Goal: Contribute content

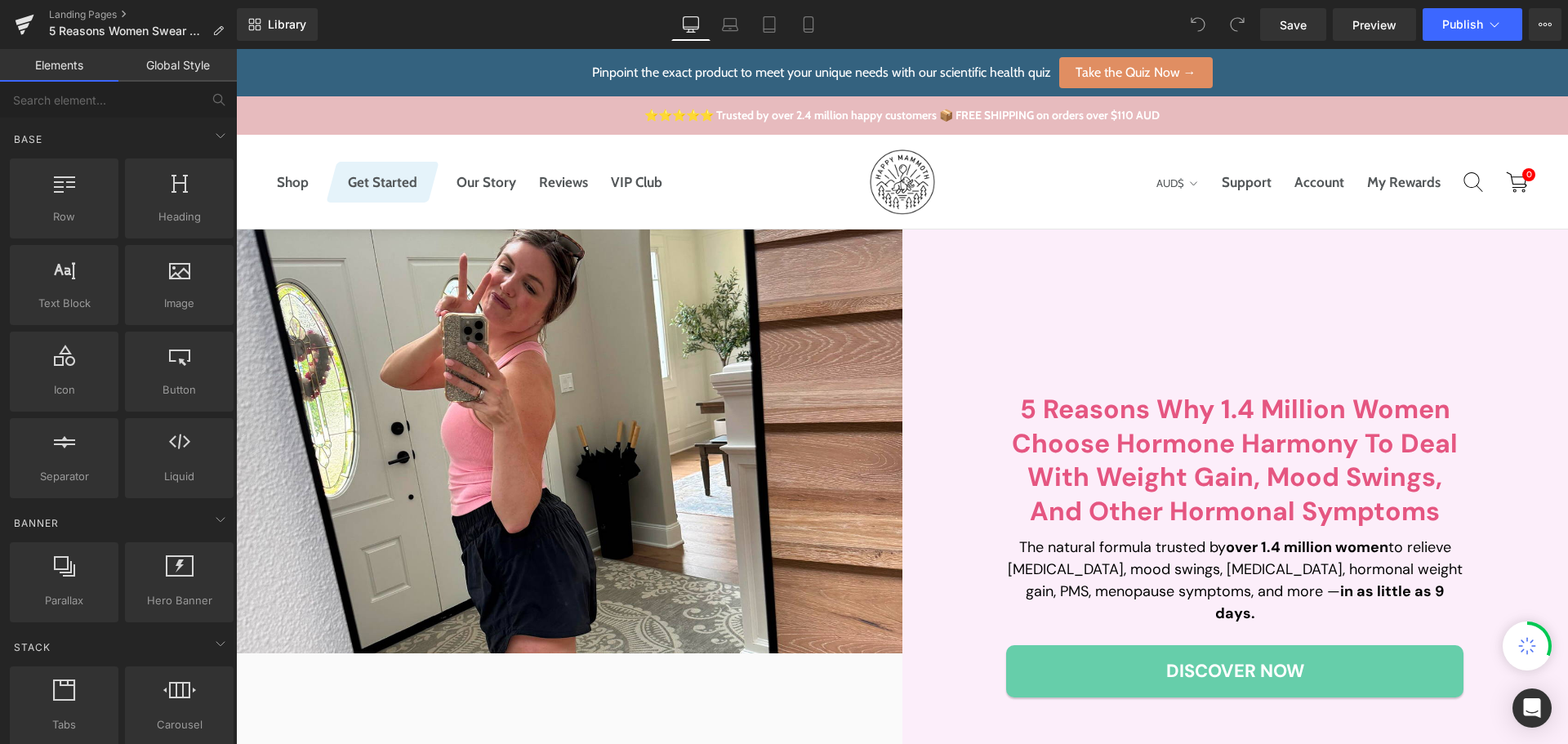
scroll to position [408, 0]
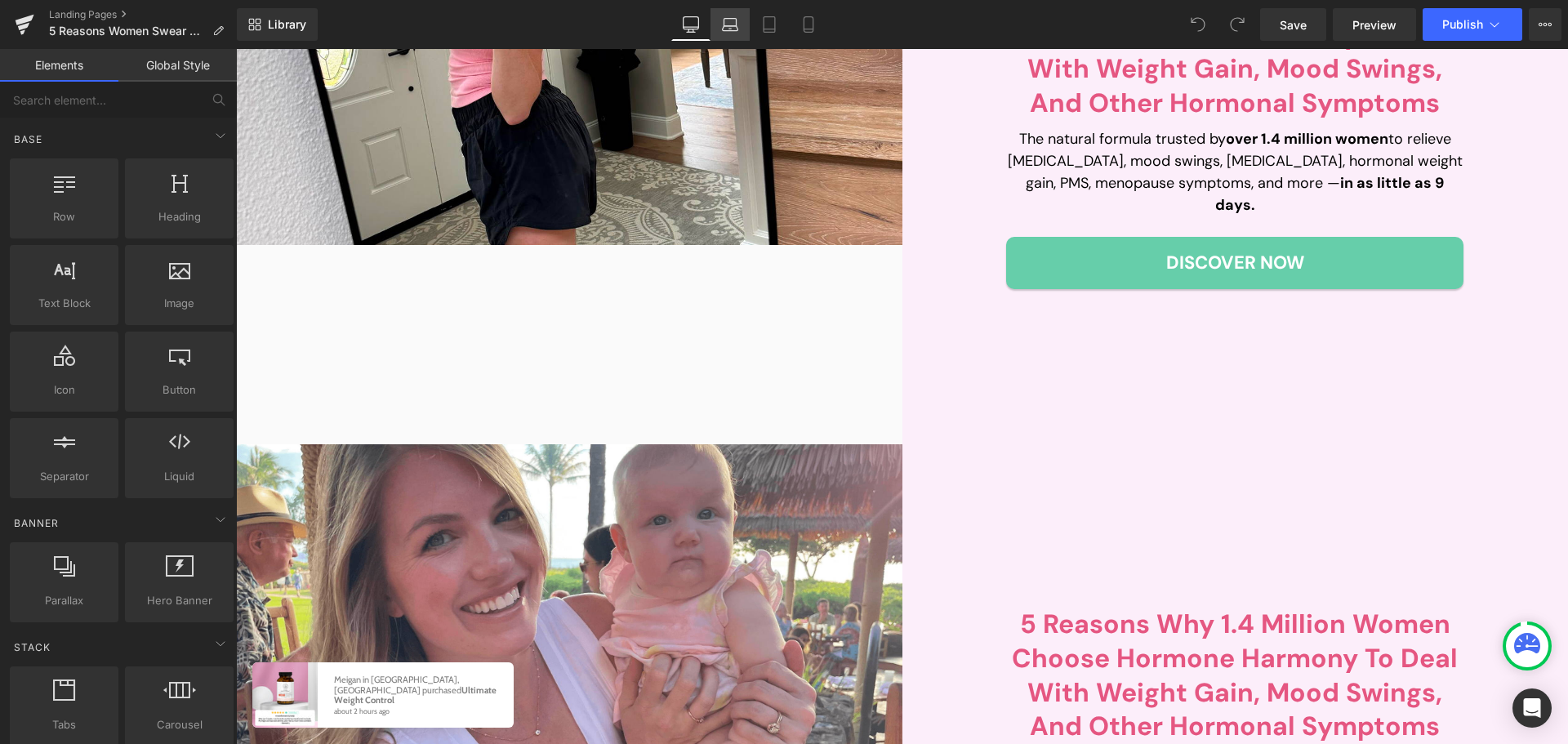
click at [732, 22] on icon at bounding box center [730, 24] width 16 height 16
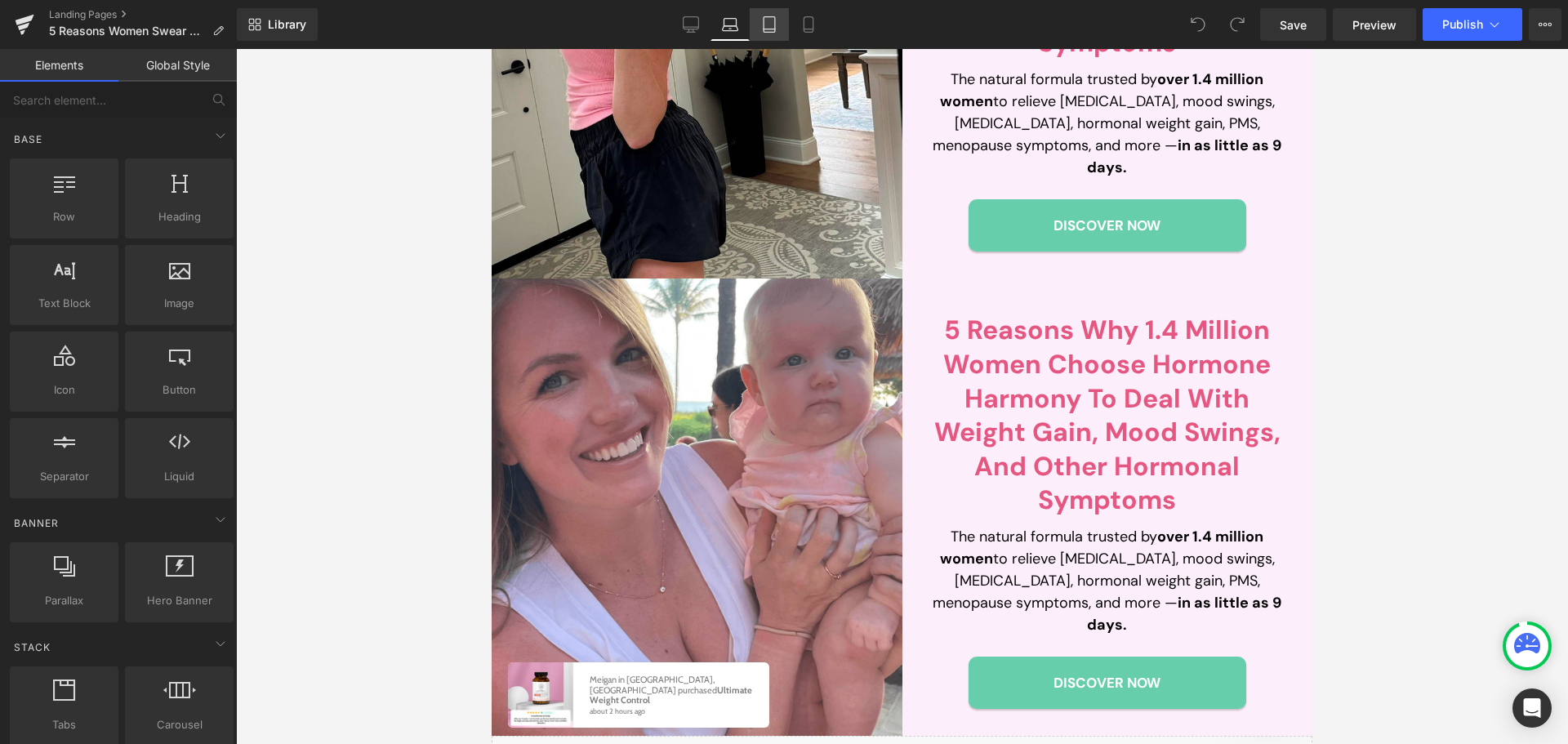
click at [751, 23] on link "Tablet" at bounding box center [769, 24] width 39 height 33
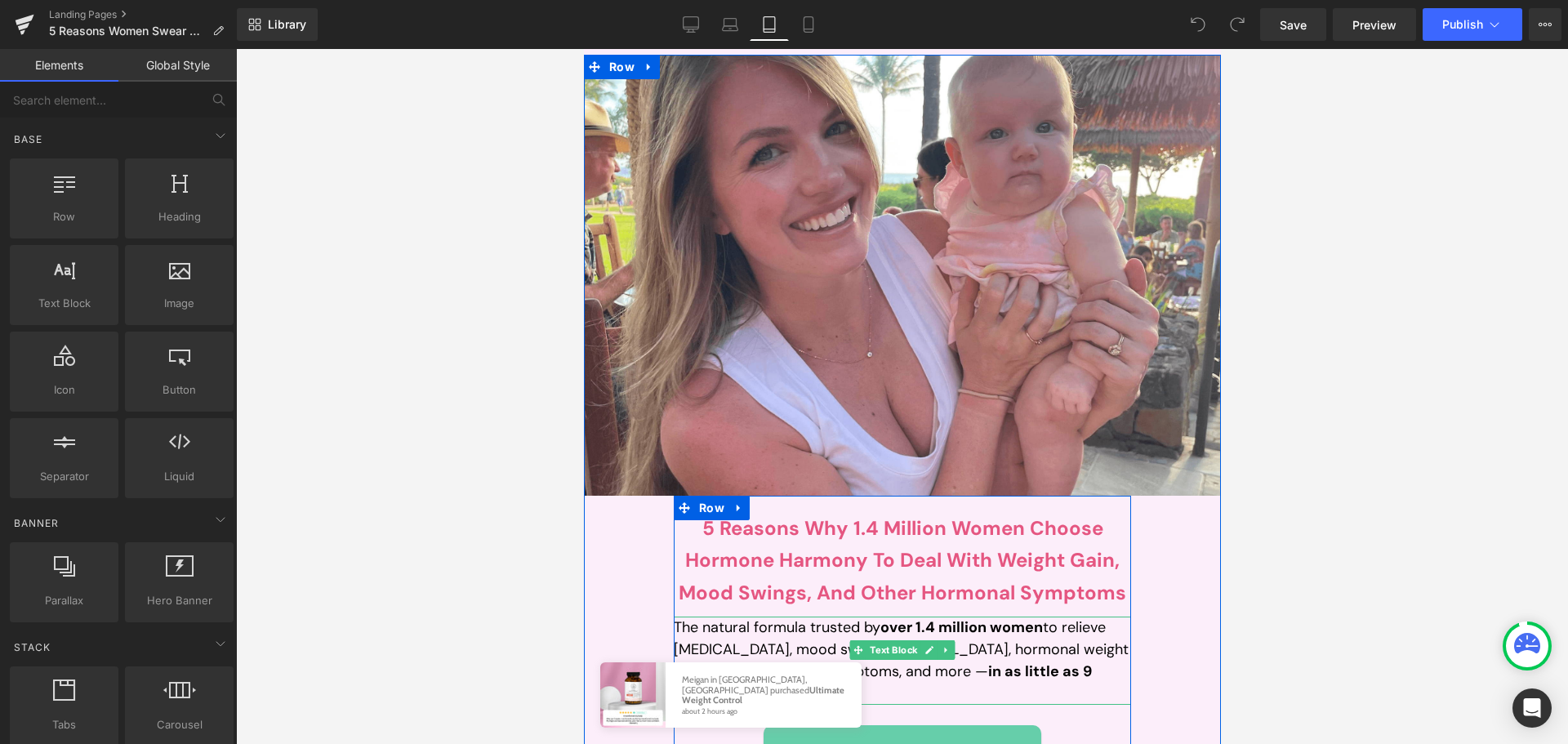
click at [728, 617] on p "The natural formula trusted by over 1.4 million women to relieve [MEDICAL_DATA]…" at bounding box center [901, 661] width 457 height 88
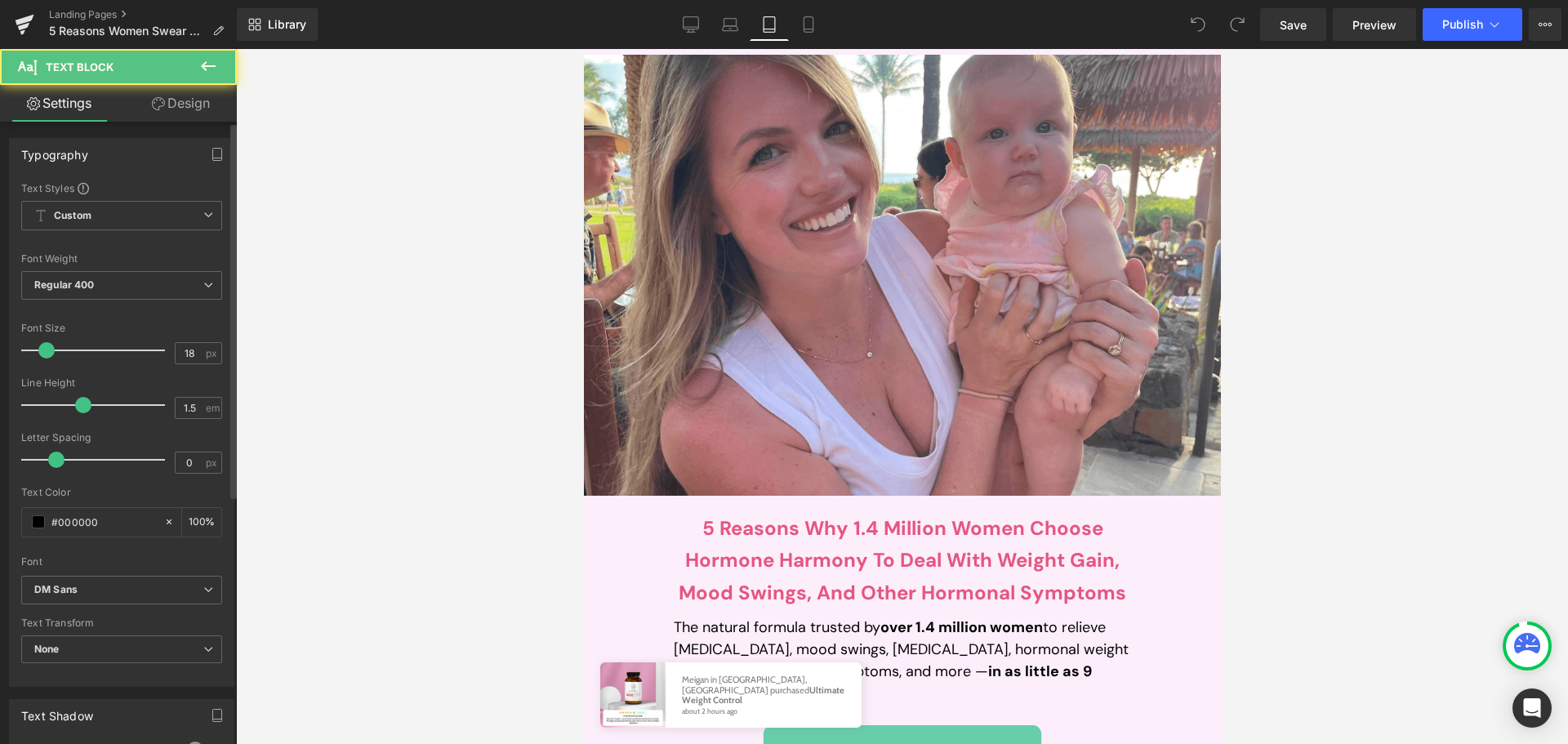
scroll to position [411, 0]
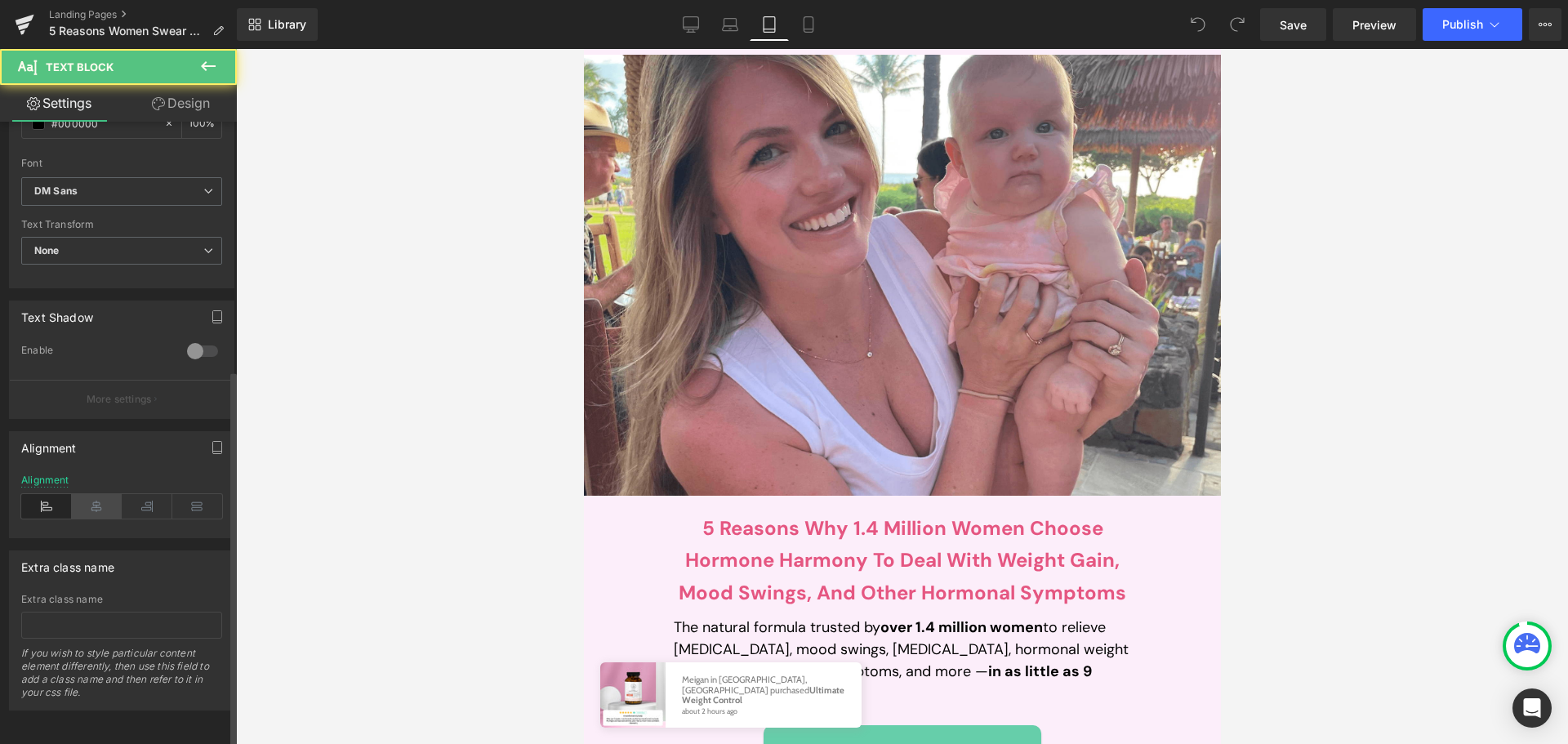
click at [83, 500] on icon at bounding box center [98, 506] width 51 height 24
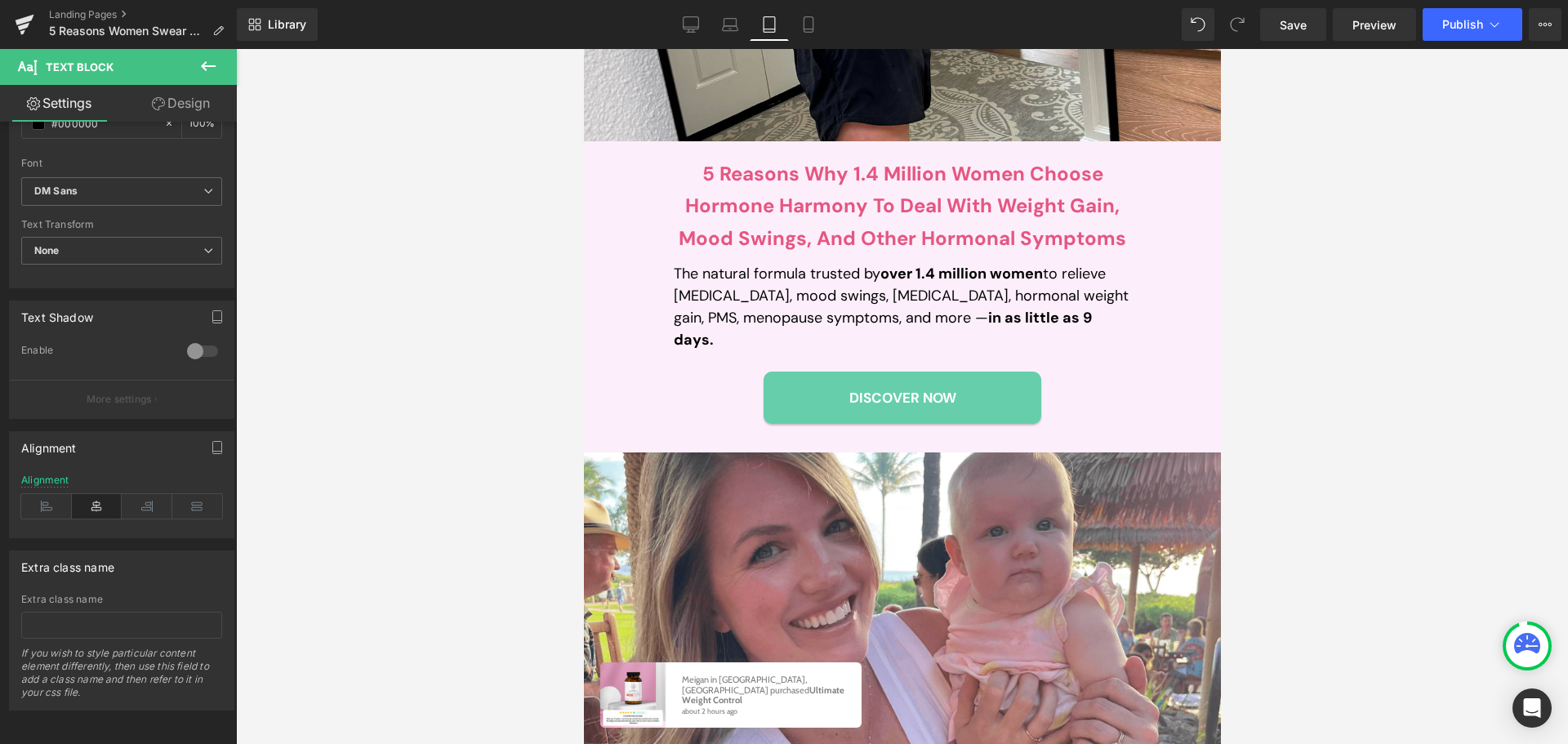
scroll to position [531, 0]
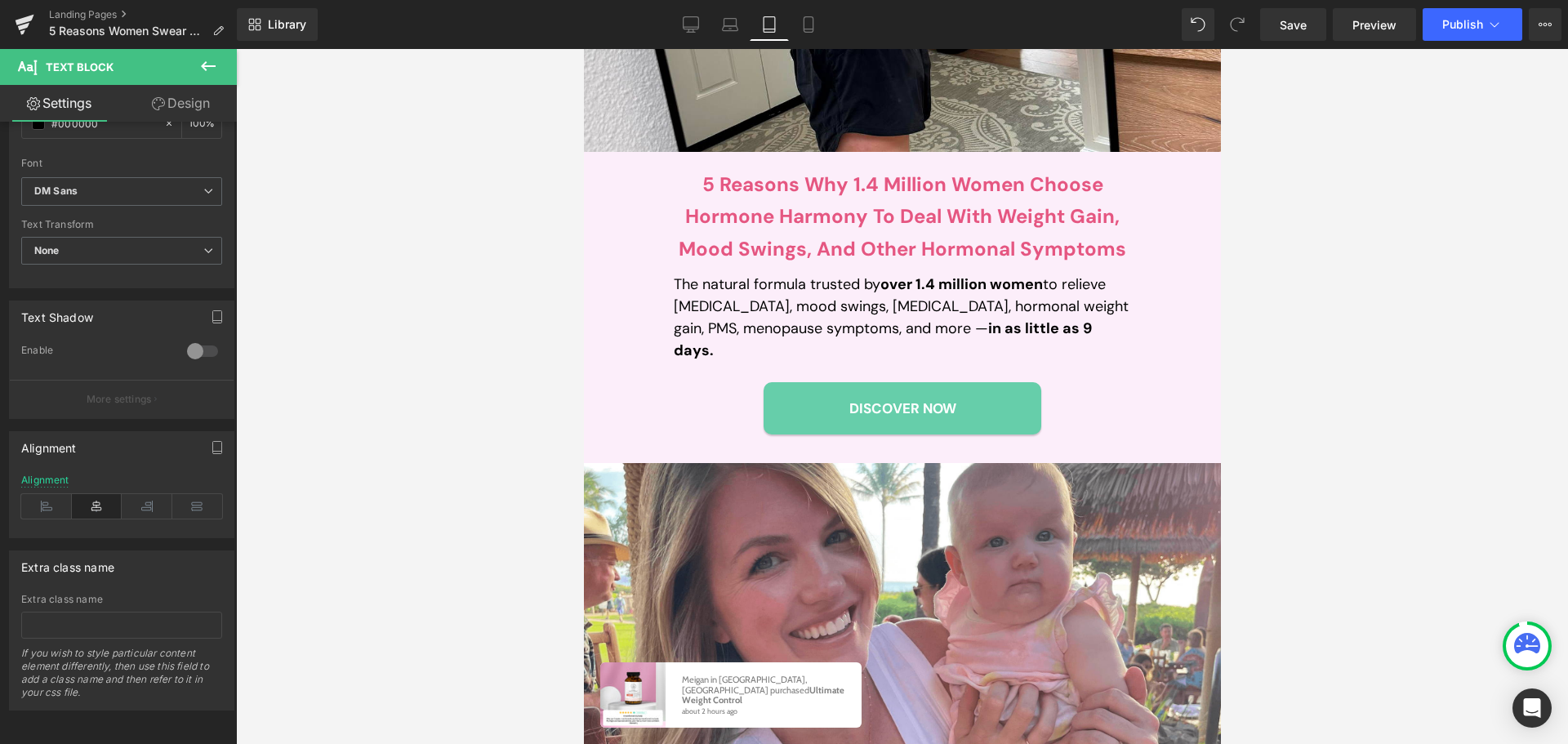
click at [703, 351] on div "5 Reasons Why 1.4 Million Women Choose Hormone Harmony To Deal With Weight Gain…" at bounding box center [901, 297] width 457 height 274
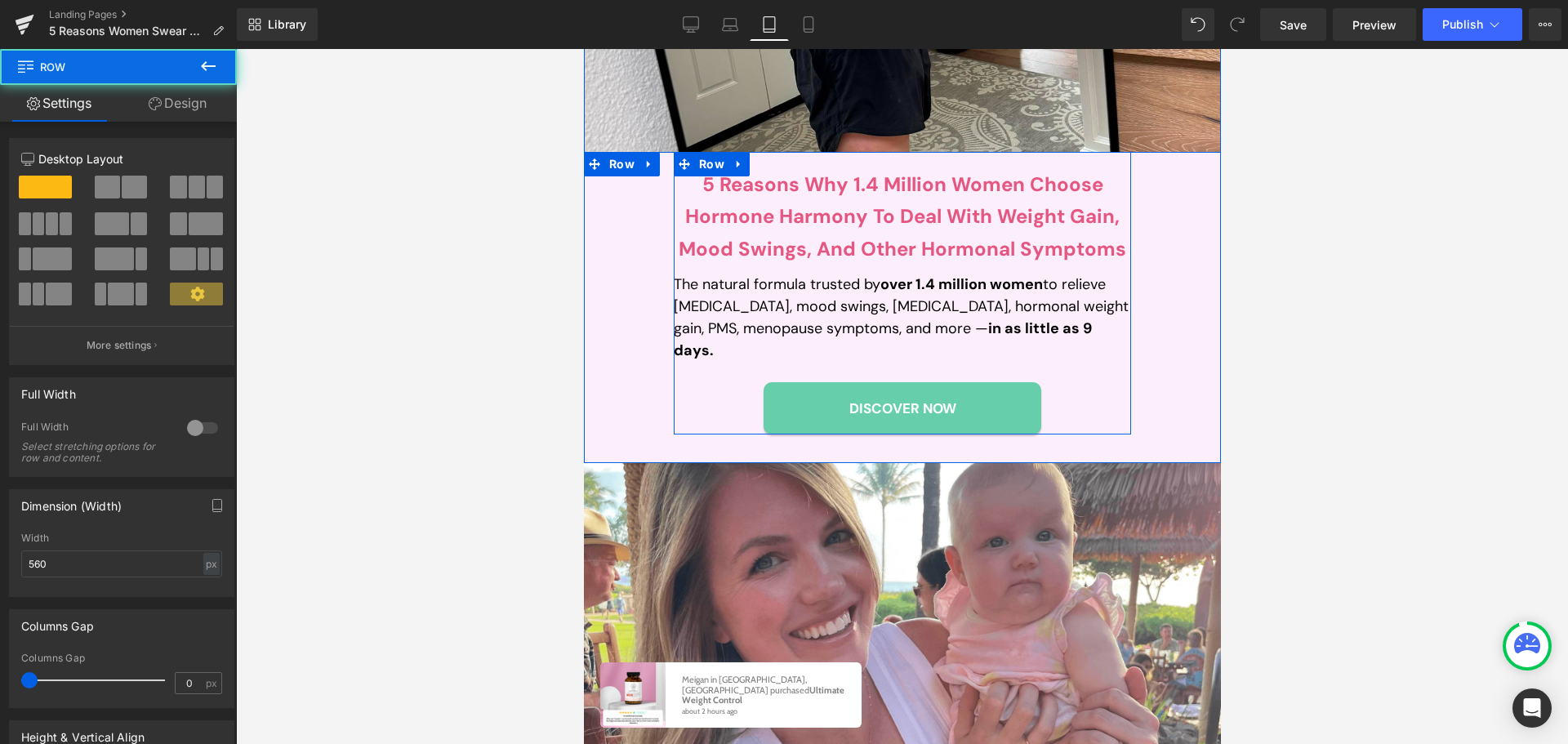
click at [703, 328] on p "The natural formula trusted by over 1.4 million women to relieve [MEDICAL_DATA]…" at bounding box center [901, 318] width 457 height 88
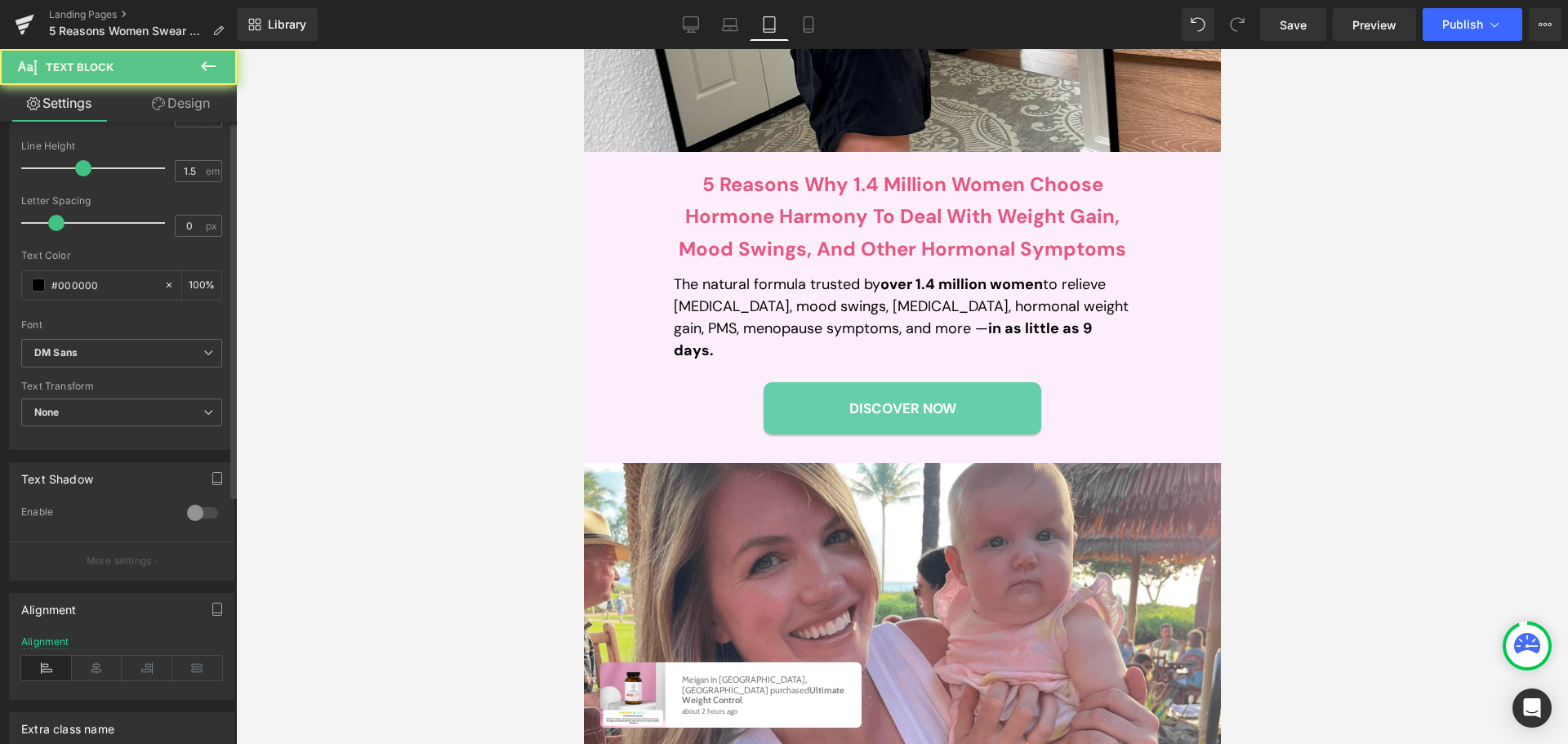
scroll to position [411, 0]
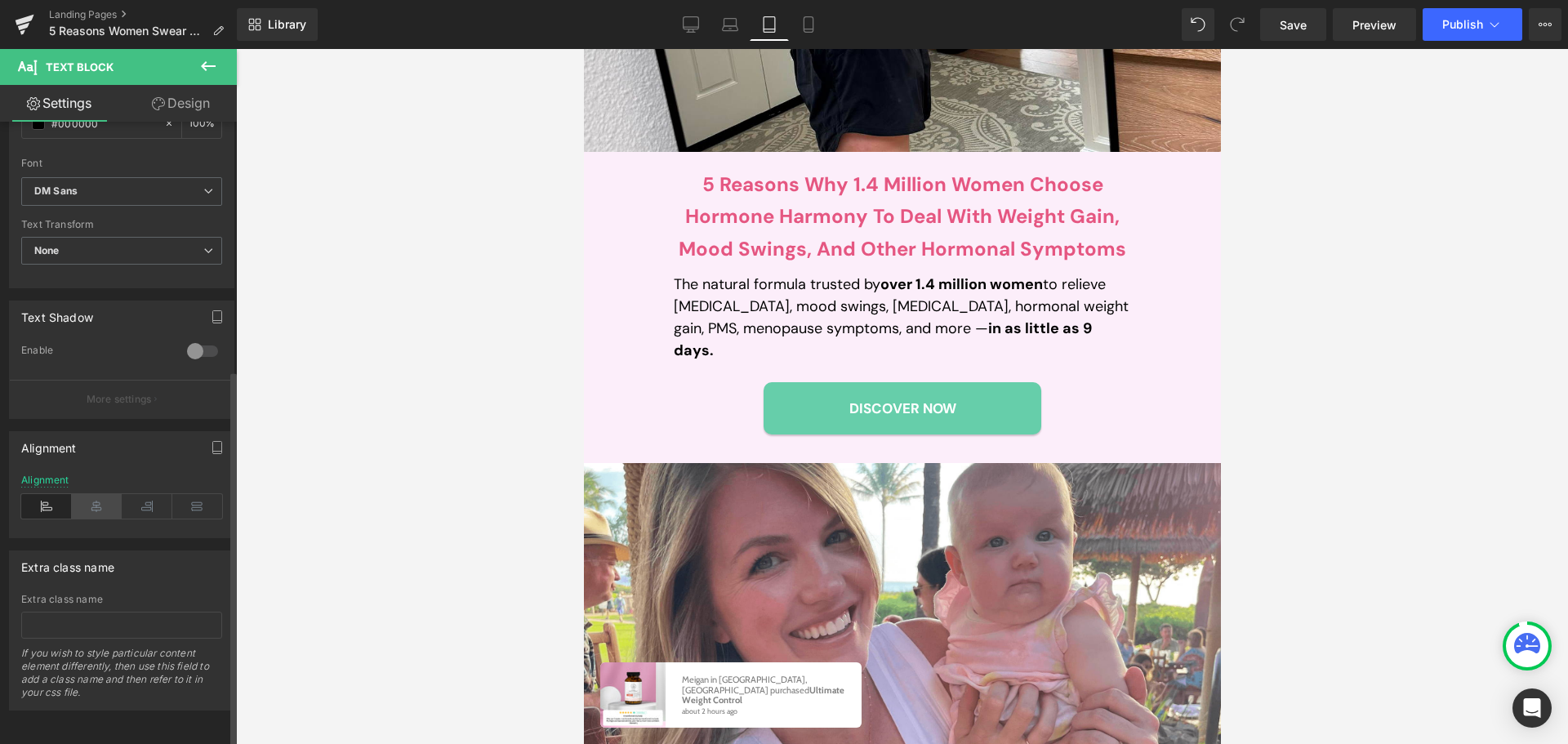
click at [107, 498] on icon at bounding box center [98, 506] width 51 height 24
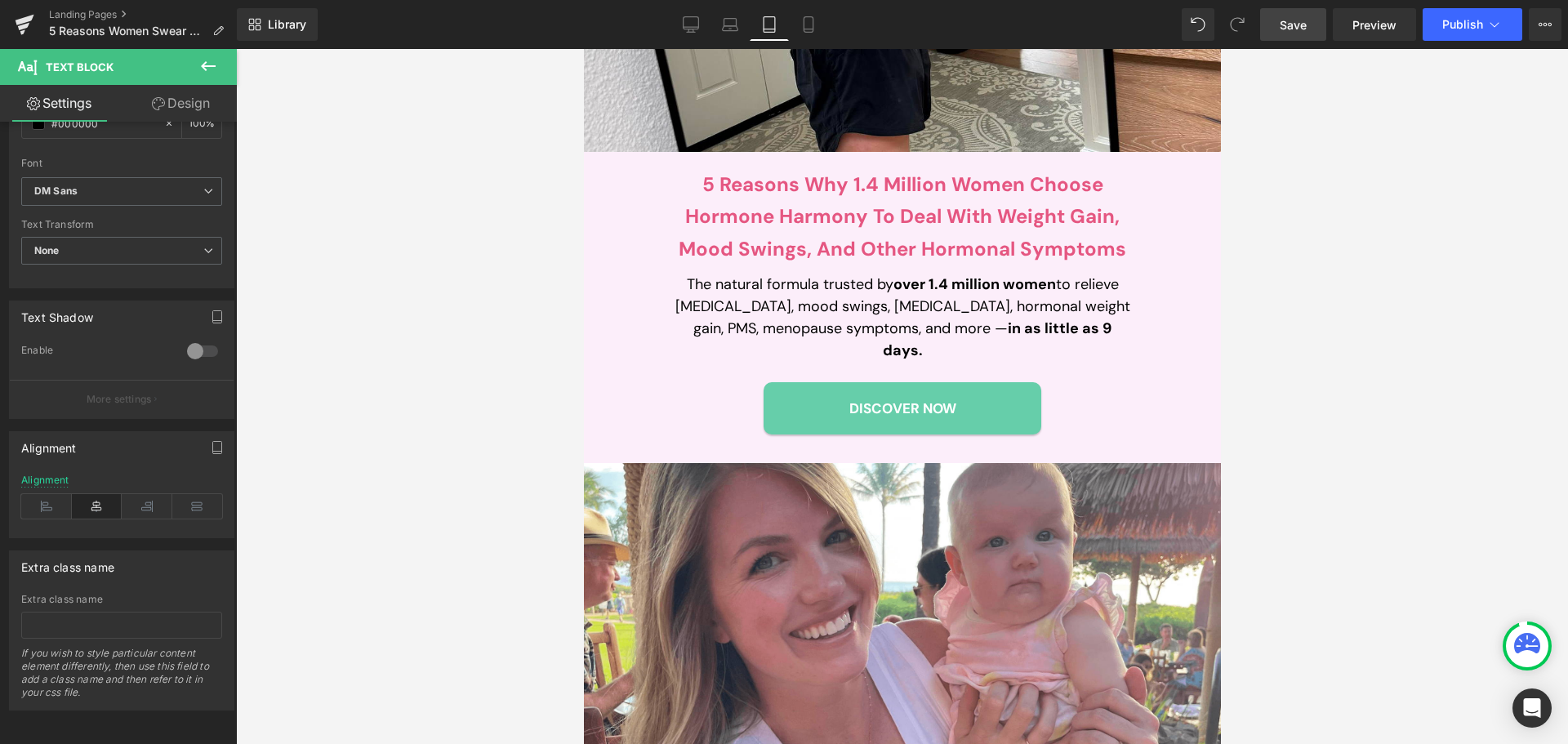
click at [1307, 27] on span "Save" at bounding box center [1293, 24] width 27 height 17
click at [1306, 30] on span "Save" at bounding box center [1293, 24] width 27 height 17
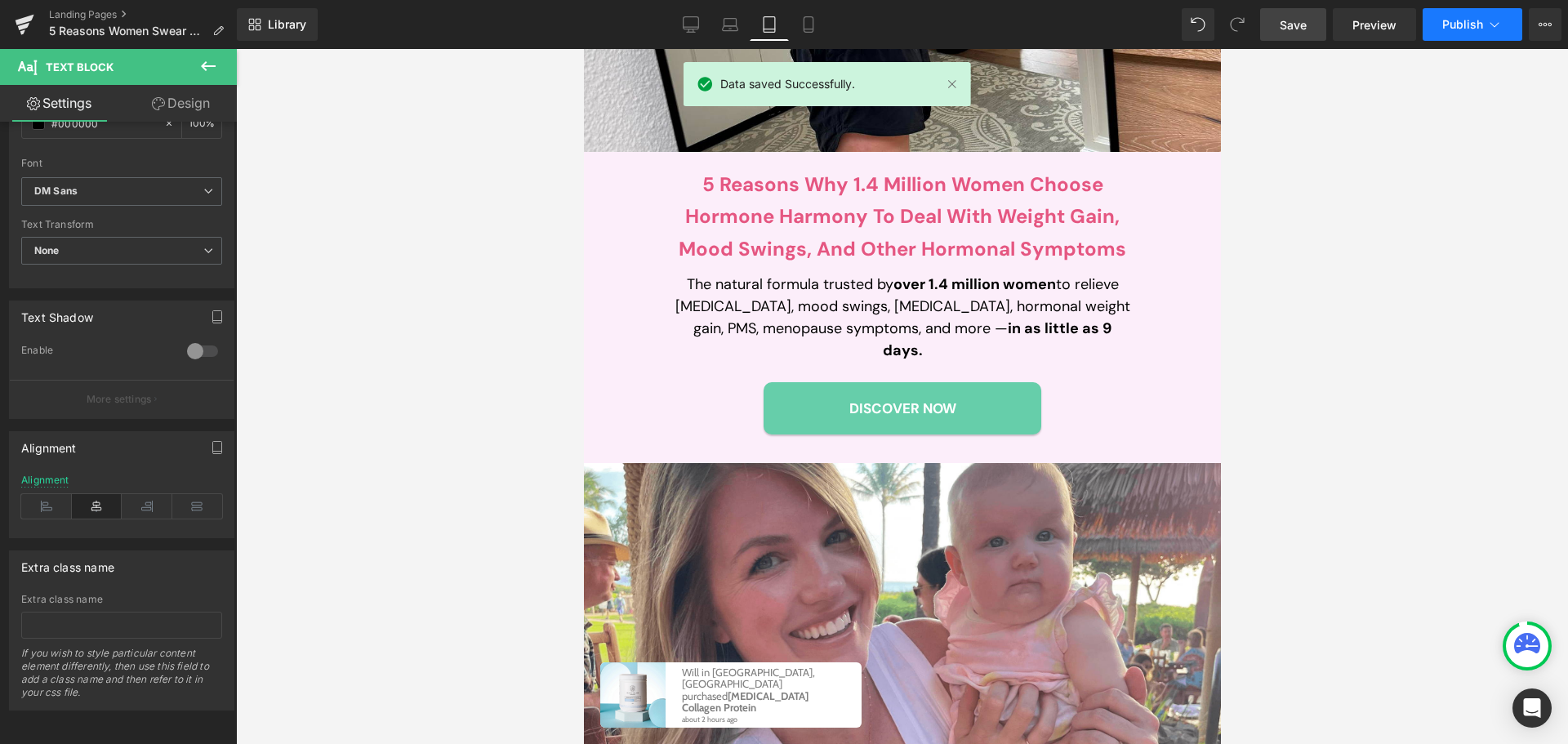
click at [1469, 34] on button "Publish" at bounding box center [1472, 24] width 99 height 33
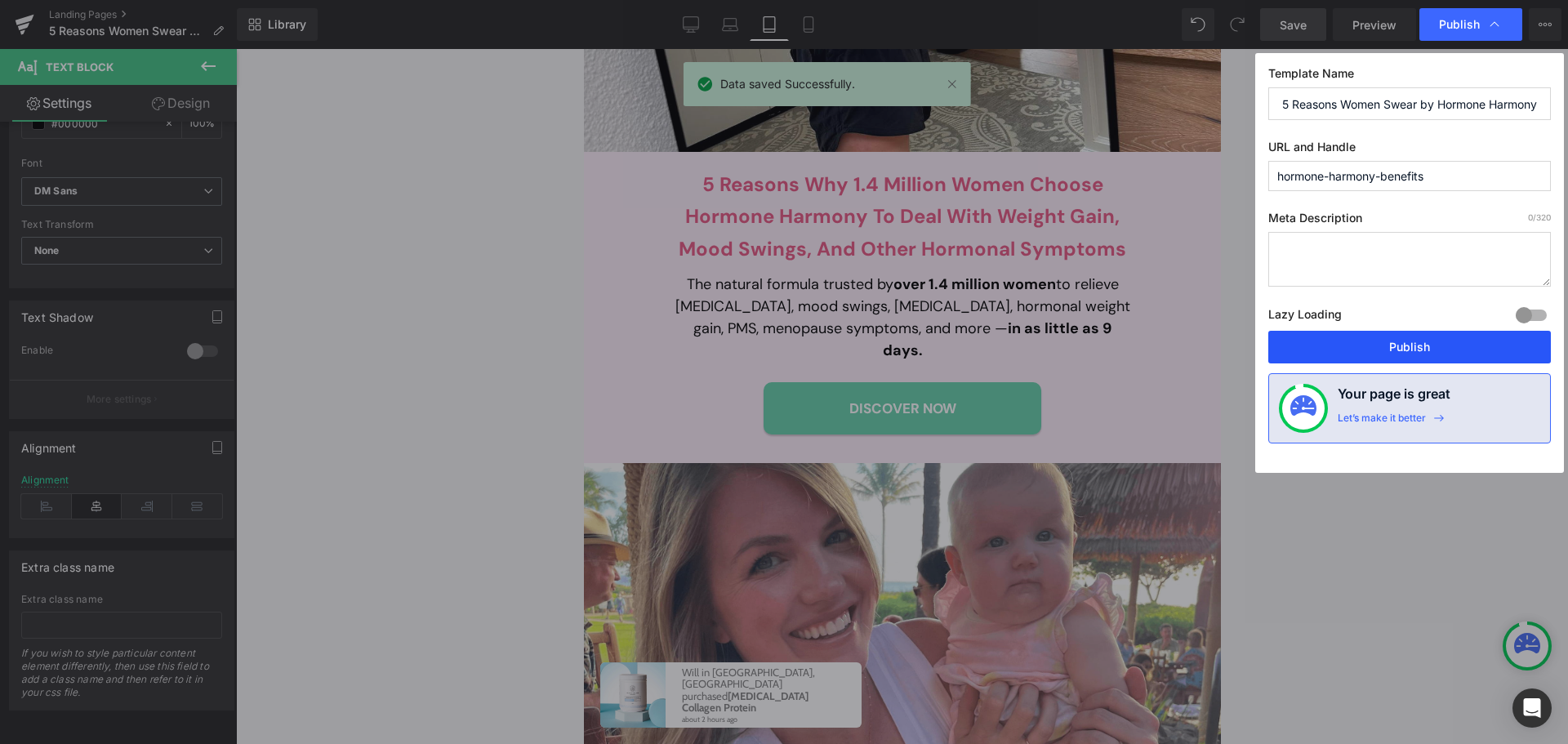
click at [1413, 357] on button "Publish" at bounding box center [1409, 347] width 283 height 33
